Goal: Task Accomplishment & Management: Use online tool/utility

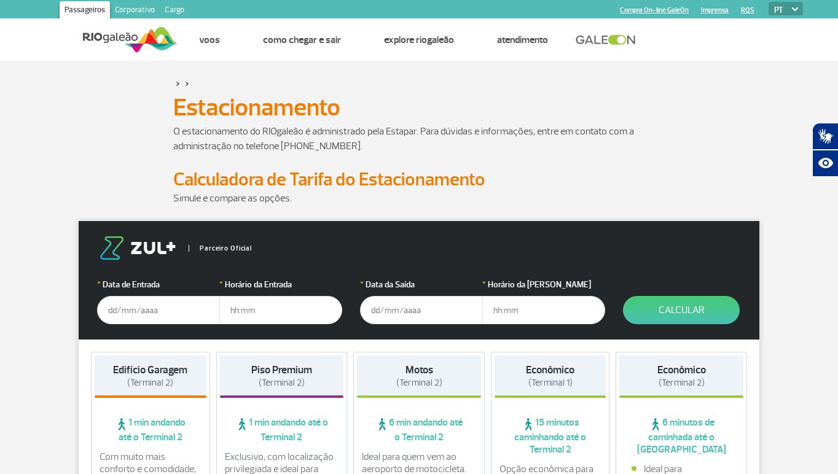
click at [149, 315] on input "text" at bounding box center [158, 310] width 123 height 28
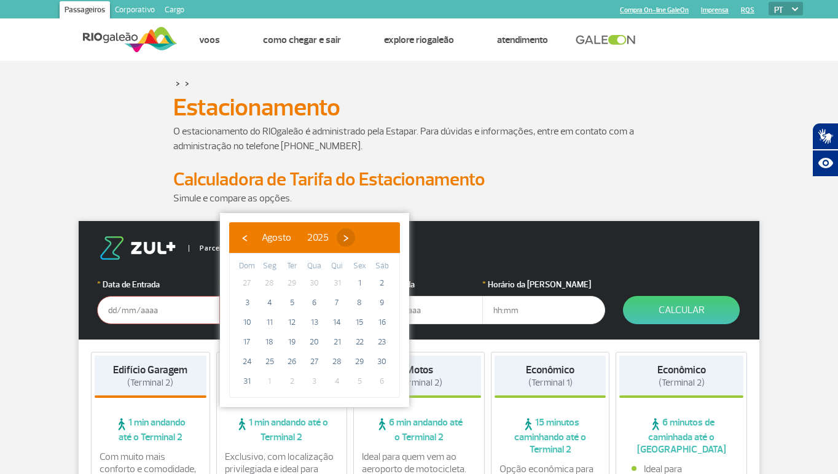
click at [355, 240] on span "›" at bounding box center [345, 237] width 18 height 18
click at [287, 326] on span "16" at bounding box center [292, 323] width 20 height 20
type input "[DATE]"
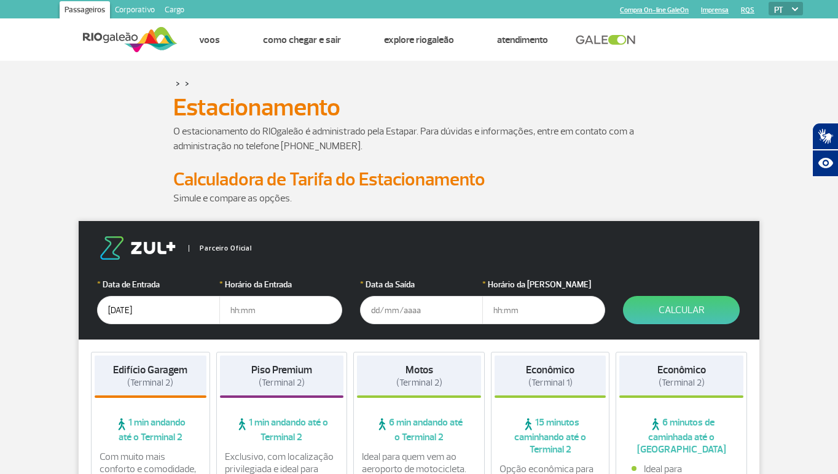
click at [279, 315] on input "text" at bounding box center [280, 310] width 123 height 28
type input "09:00"
click at [385, 316] on input "text" at bounding box center [421, 310] width 123 height 28
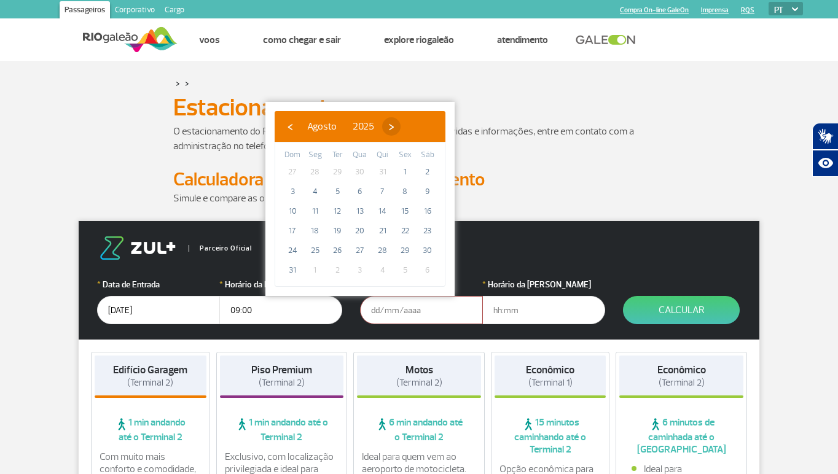
click at [400, 126] on span "›" at bounding box center [391, 126] width 18 height 18
click at [362, 214] on span "17" at bounding box center [360, 211] width 20 height 20
type input "[DATE]"
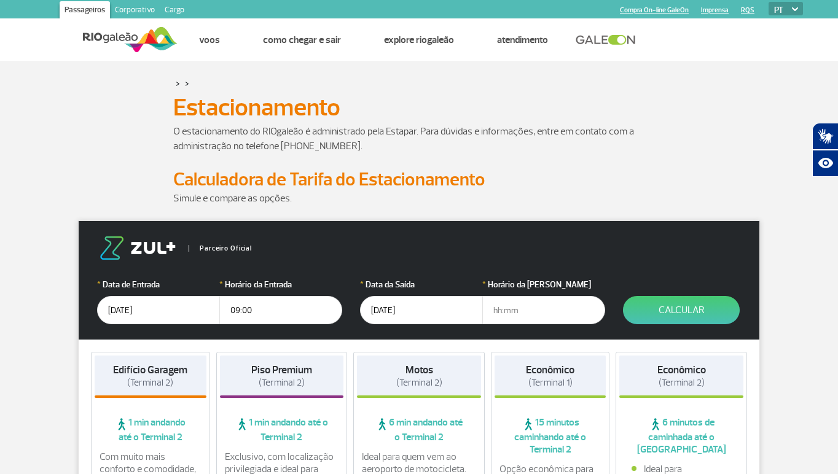
click at [511, 317] on input "text" at bounding box center [543, 310] width 123 height 28
type input "09:00"
click at [676, 311] on button "Calcular" at bounding box center [681, 310] width 117 height 28
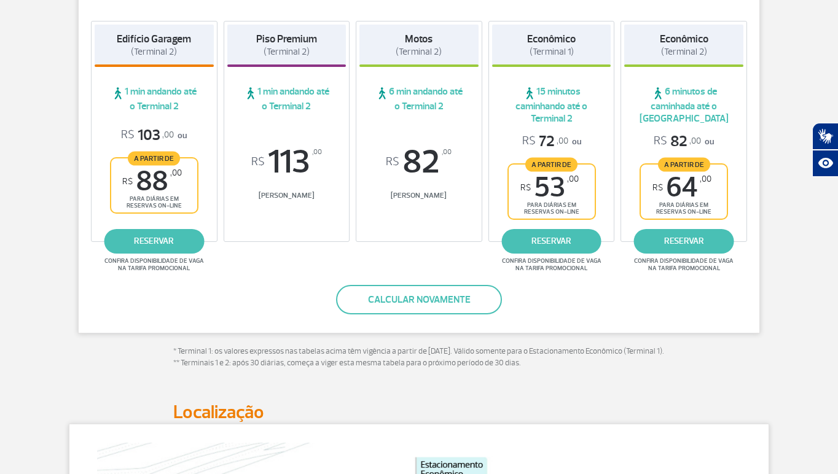
scroll to position [246, 0]
